Goal: Task Accomplishment & Management: Manage account settings

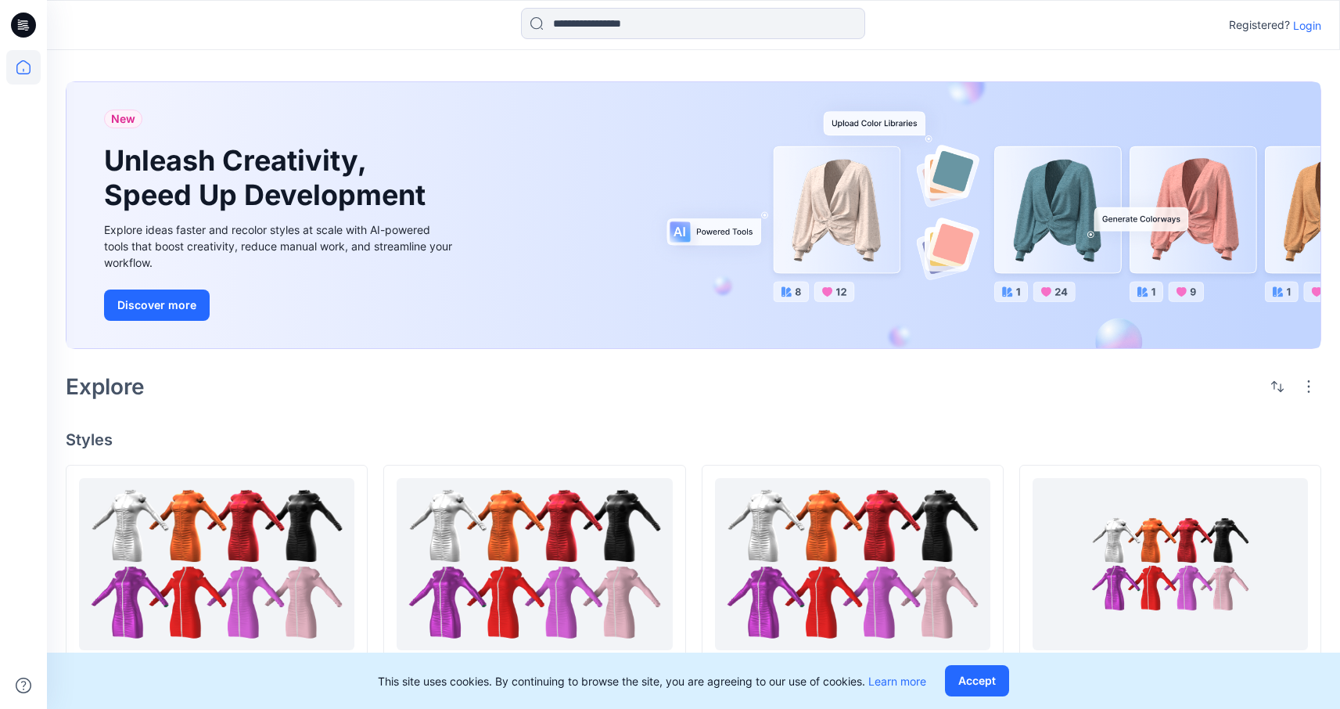
click at [1318, 25] on p "Login" at bounding box center [1307, 25] width 28 height 16
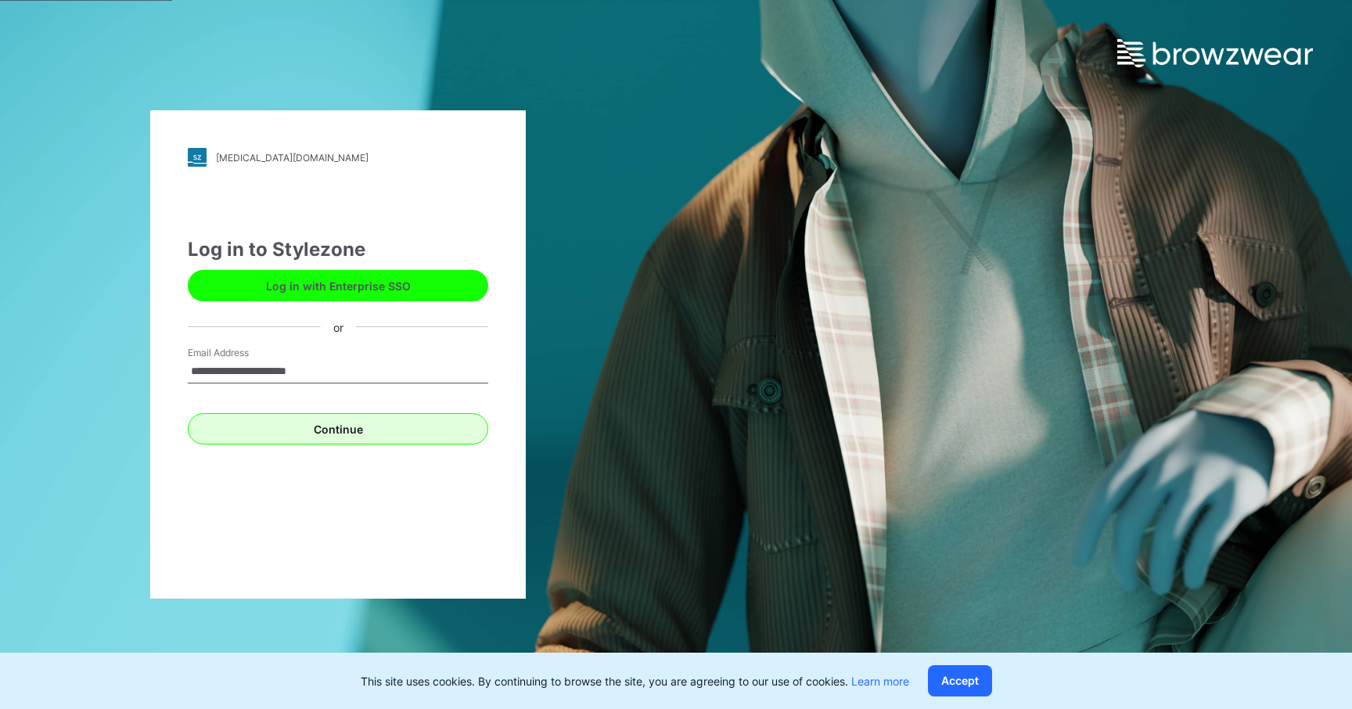
type input "**********"
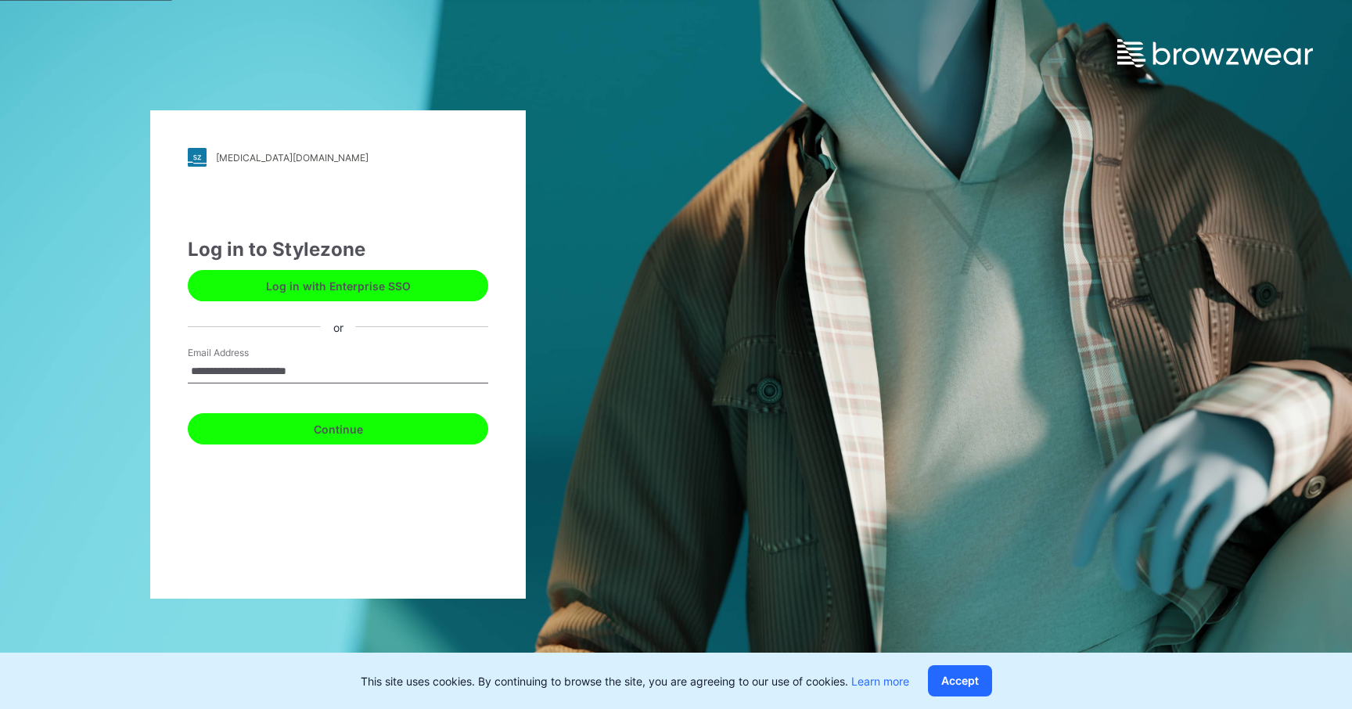
click at [371, 417] on button "Continue" at bounding box center [338, 428] width 300 height 31
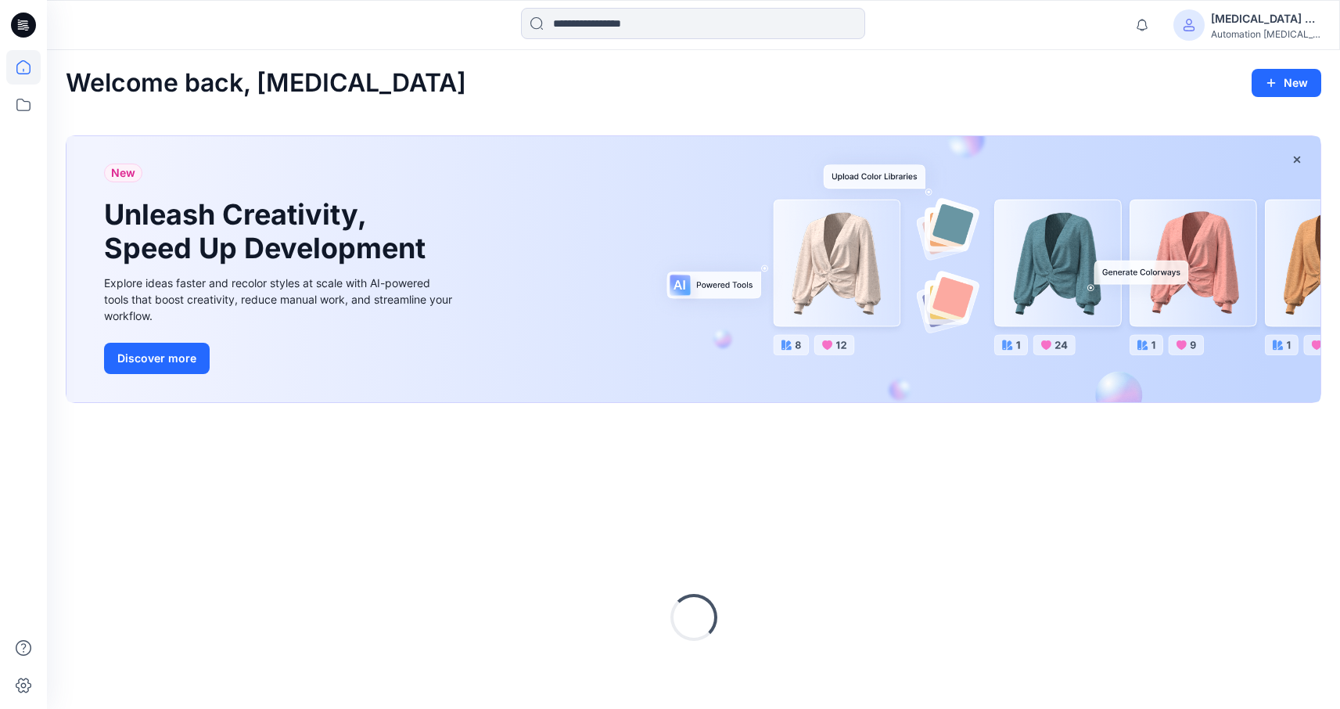
click at [1254, 13] on div "[MEDICAL_DATA] +567" at bounding box center [1266, 18] width 110 height 19
